Goal: Task Accomplishment & Management: Manage account settings

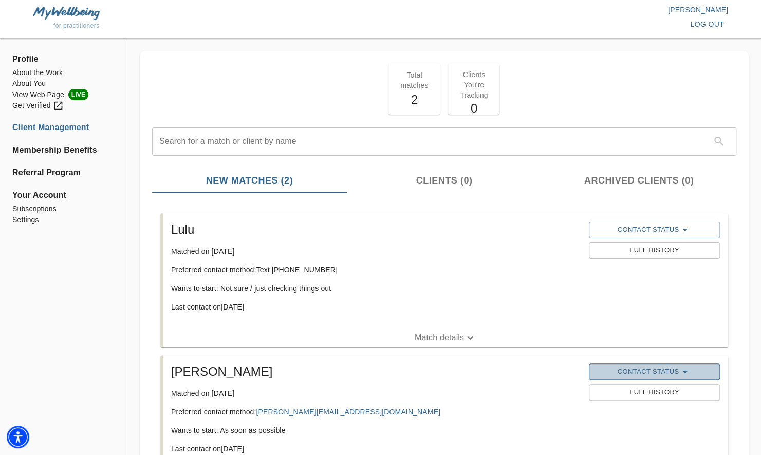
click at [685, 370] on icon "button" at bounding box center [685, 372] width 12 height 12
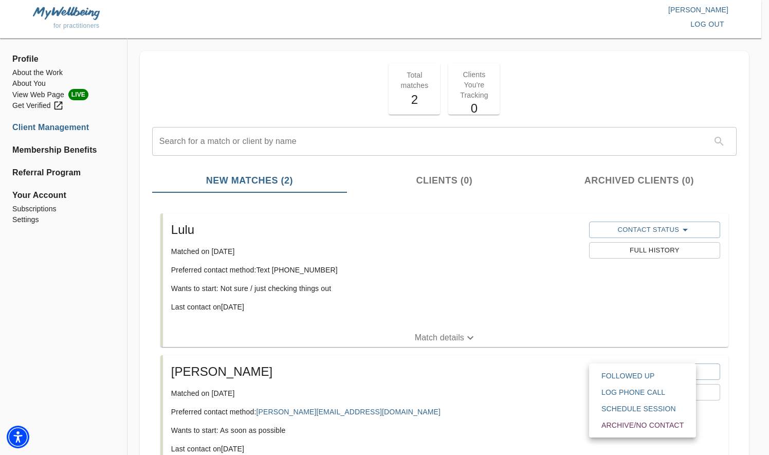
click at [551, 0] on div at bounding box center [384, 0] width 769 height 0
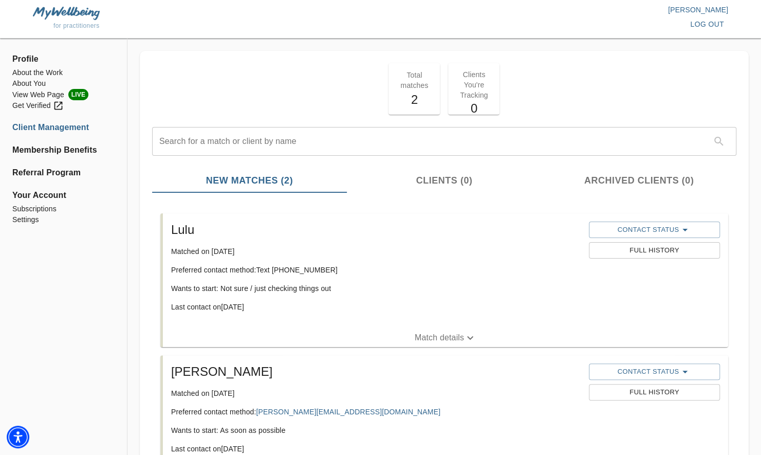
click at [673, 391] on span "Full History" at bounding box center [654, 393] width 121 height 12
click at [683, 370] on icon "button" at bounding box center [685, 372] width 12 height 12
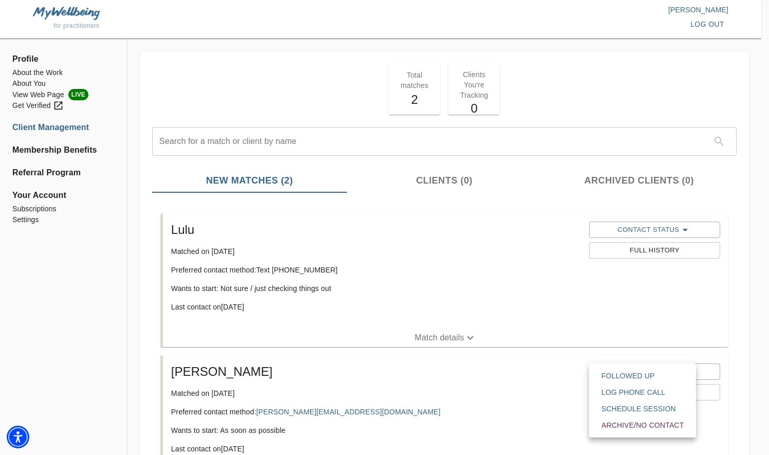
click at [629, 376] on span "Followed Up" at bounding box center [642, 376] width 82 height 10
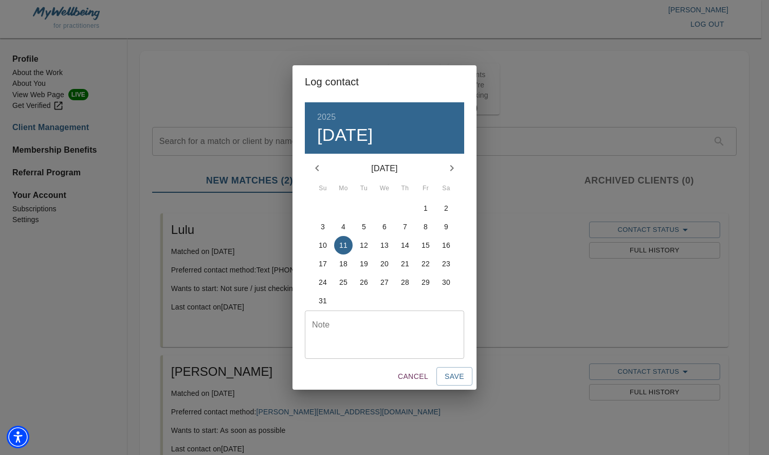
click at [416, 374] on span "Cancel" at bounding box center [413, 376] width 30 height 13
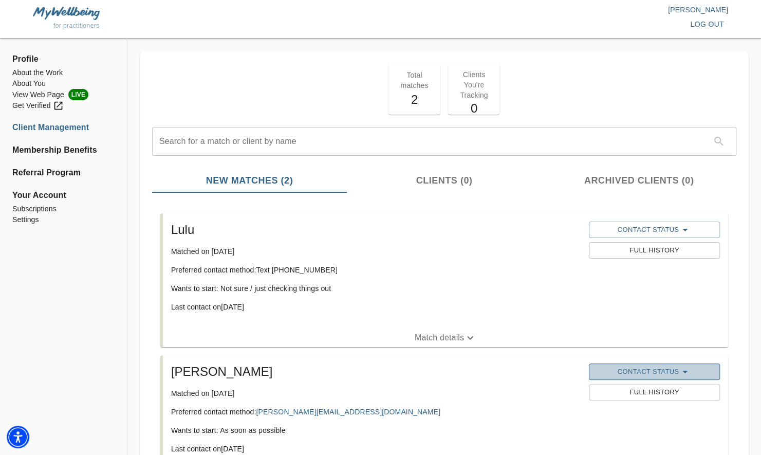
click at [685, 370] on icon "button" at bounding box center [685, 372] width 12 height 12
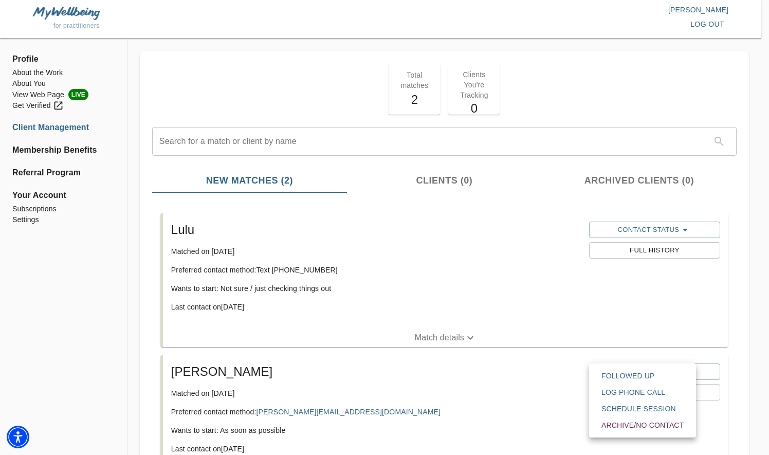
click at [621, 373] on span "Followed Up" at bounding box center [642, 376] width 82 height 10
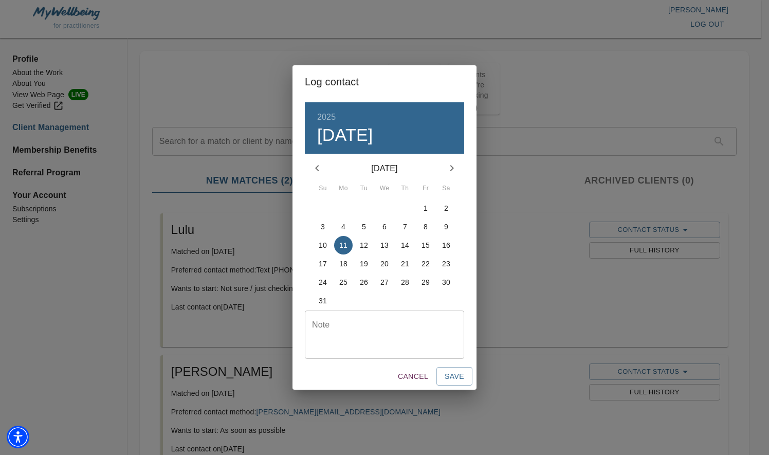
click at [588, 334] on div "Log contact 2025 Mon, Aug [DATE] Mo Tu We Th Fr Sa 27 28 29 30 31 1 2 3 4 5 6 7…" at bounding box center [384, 227] width 769 height 455
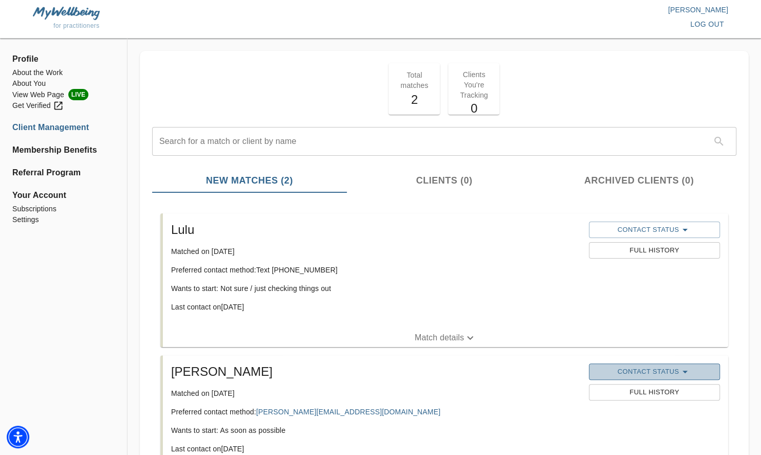
click at [683, 371] on icon "button" at bounding box center [685, 372] width 5 height 3
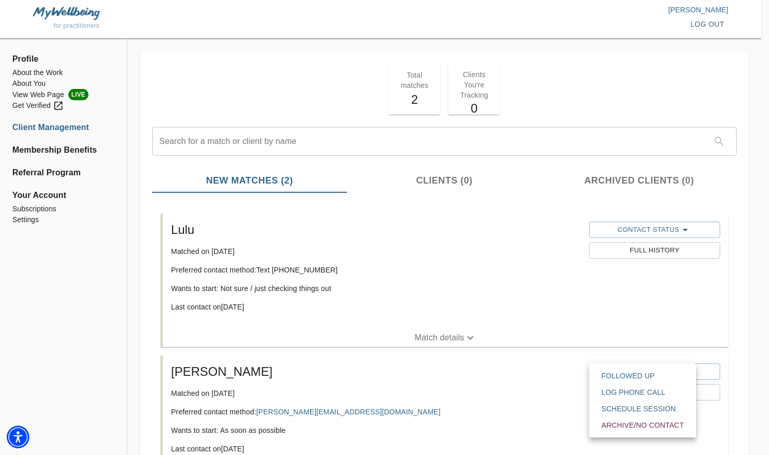
click at [629, 424] on span "Archive/No contact" at bounding box center [642, 425] width 82 height 10
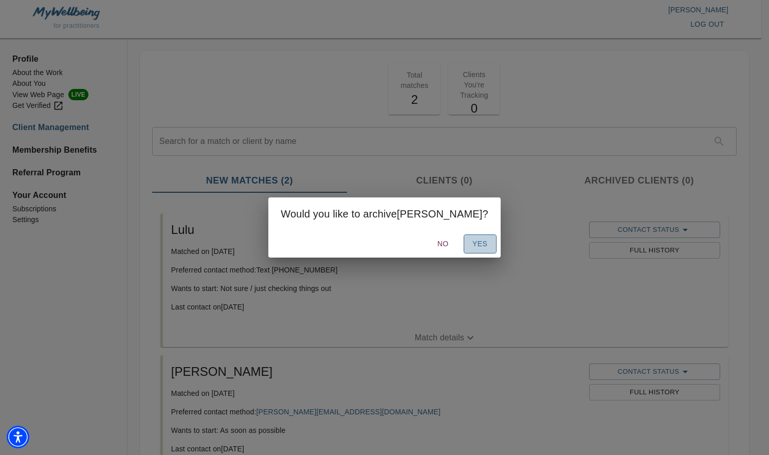
click at [472, 244] on span "Yes" at bounding box center [480, 244] width 16 height 13
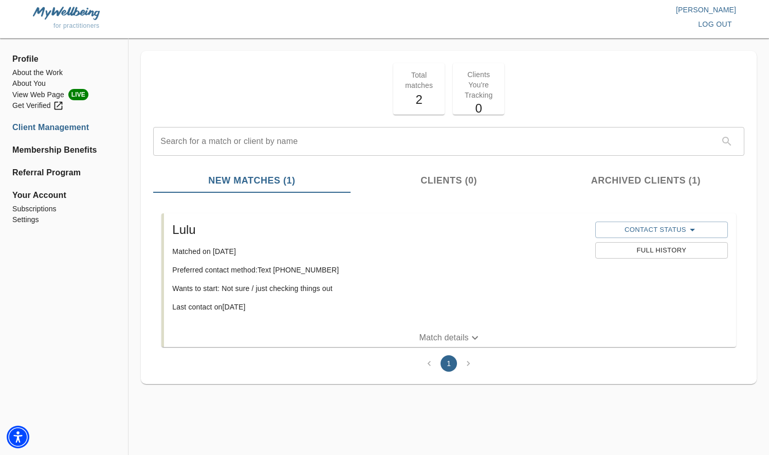
click at [83, 269] on div "Profile About the Work About You View Web Page LIVE Get Verified Client Managem…" at bounding box center [64, 251] width 128 height 408
